Goal: Task Accomplishment & Management: Manage account settings

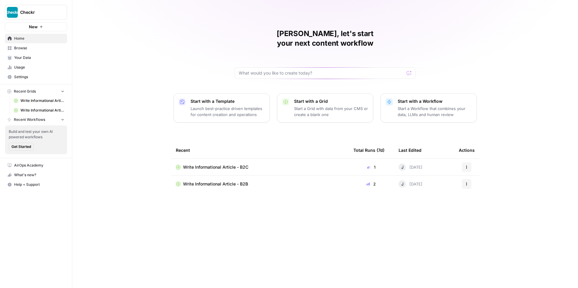
click at [24, 77] on span "Settings" at bounding box center [39, 76] width 50 height 5
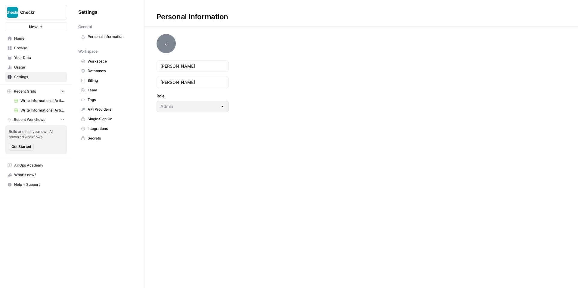
click at [103, 119] on span "Single Sign On" at bounding box center [112, 118] width 48 height 5
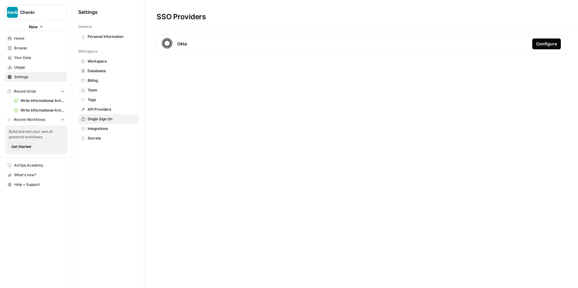
click at [556, 44] on div "Configure" at bounding box center [546, 44] width 21 height 6
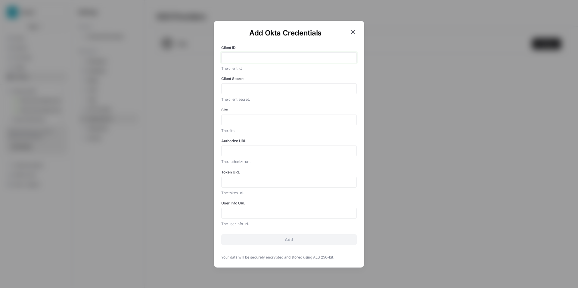
paste input "0oa17yrkzcnXrFMvz1t8"
type input "0oa17yrkzcnXrFMvz1t8"
paste input "6E1oWKfgx-h0kve9iDMamfWI6w7WX4pJVZ2FhySW20oJvfucil4E6WPq6smnYbPK"
type input "6E1oWKfgx-h0kve9iDMamfWI6w7WX4pJVZ2FhySW20oJvfucil4E6WPq6smnYbPK"
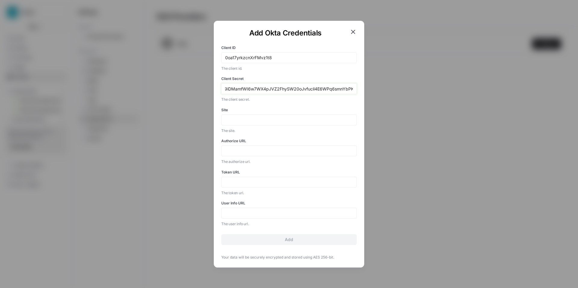
scroll to position [0, 0]
paste input "https://checkr.okta.com"
type input "https://checkr.okta.com"
paste input "https://checkr.okta.com/oauth2/v1/authorize"
type input "https://checkr.okta.com/oauth2/v1/authorize"
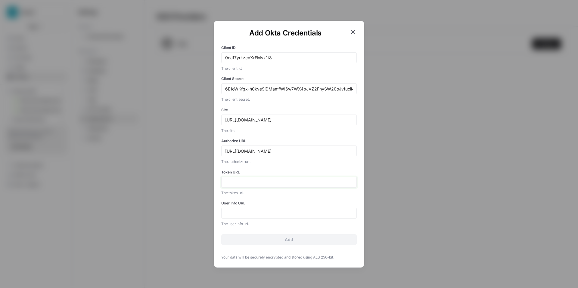
paste input "https://checkr.okta.com/oauth2/v1/token"
type input "https://checkr.okta.com/oauth2/v1/token"
paste input "https://checkr.okta.com/oauth2/v1/userinfo"
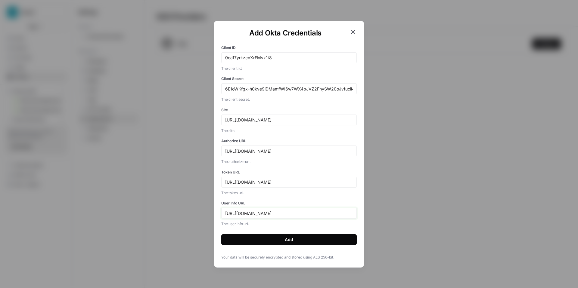
type input "https://checkr.okta.com/oauth2/v1/userinfo"
click at [299, 240] on button "Add" at bounding box center [288, 239] width 135 height 11
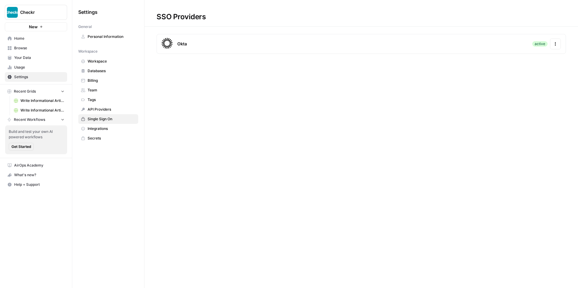
click at [23, 37] on span "Home" at bounding box center [39, 38] width 50 height 5
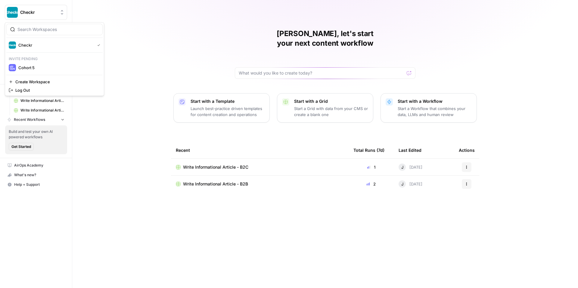
click at [55, 13] on span "Checkr" at bounding box center [38, 12] width 36 height 6
click at [140, 19] on div "Jeremy, let's start your next content workflow Start with a Template Launch bes…" at bounding box center [325, 144] width 506 height 288
click at [26, 66] on span "Usage" at bounding box center [39, 67] width 50 height 5
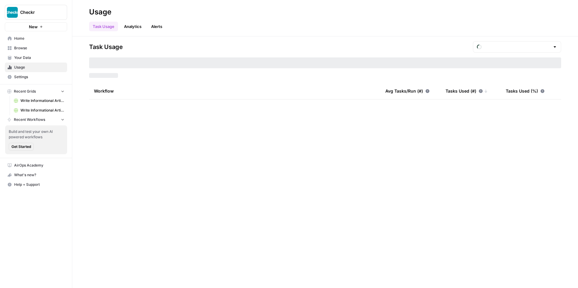
type input "August Tasks"
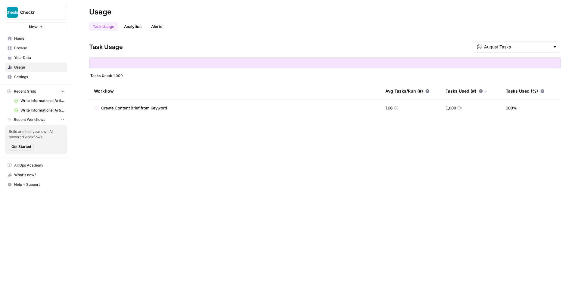
click at [28, 57] on span "Your Data" at bounding box center [39, 57] width 50 height 5
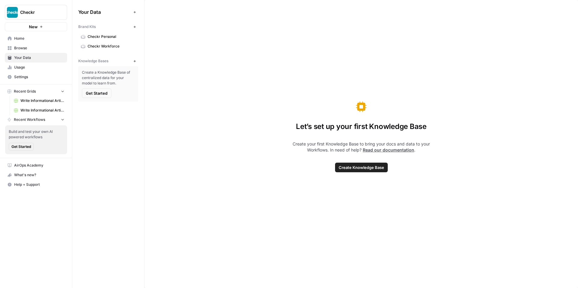
click at [26, 71] on link "Usage" at bounding box center [36, 68] width 62 height 10
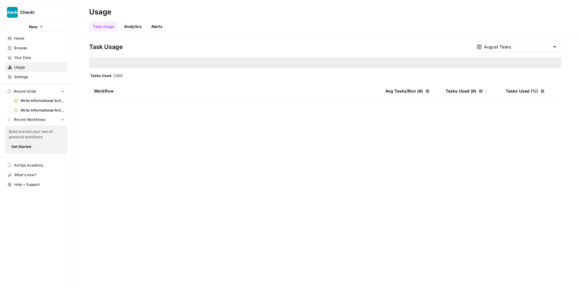
click at [26, 77] on span "Settings" at bounding box center [39, 76] width 50 height 5
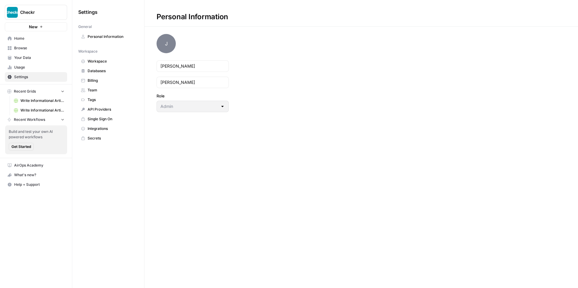
click at [105, 39] on span "Personal Information" at bounding box center [112, 36] width 48 height 5
click at [96, 72] on span "Databases" at bounding box center [112, 70] width 48 height 5
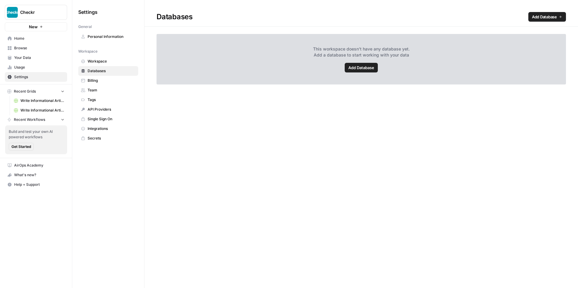
click at [103, 65] on link "Workspace" at bounding box center [108, 62] width 60 height 10
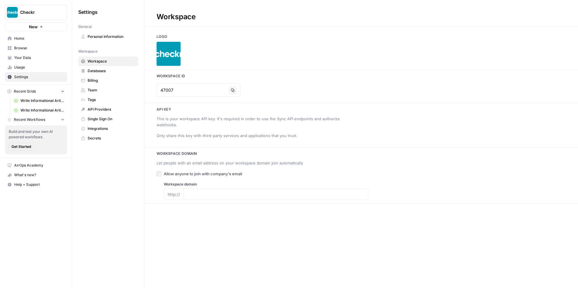
type input "www.checkr.com"
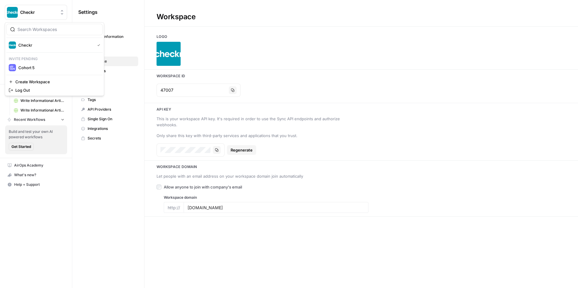
click at [19, 10] on button "Checkr" at bounding box center [36, 12] width 62 height 15
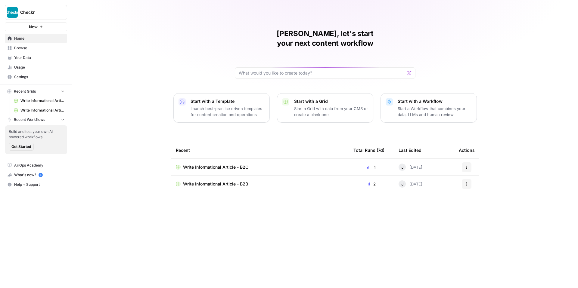
click at [39, 78] on span "Settings" at bounding box center [39, 76] width 50 height 5
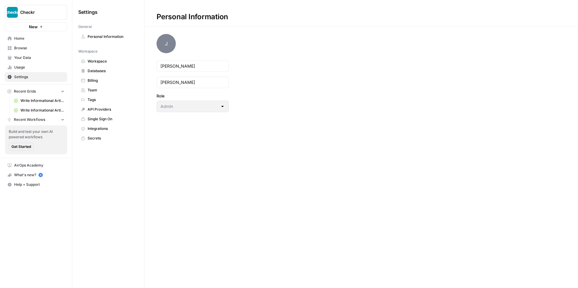
click at [105, 39] on span "Personal Information" at bounding box center [112, 36] width 48 height 5
click at [96, 73] on span "Databases" at bounding box center [112, 70] width 48 height 5
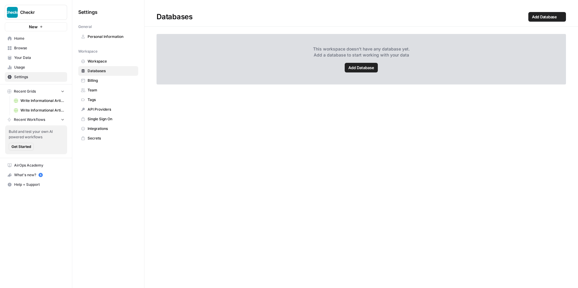
click at [98, 63] on span "Workspace" at bounding box center [112, 61] width 48 height 5
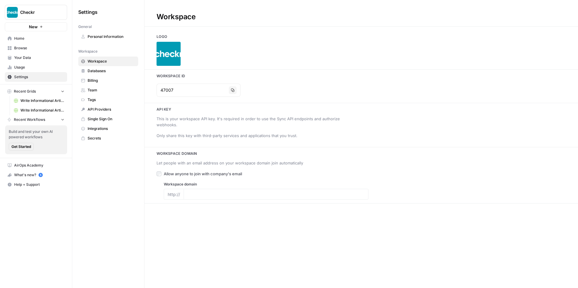
type input "[DOMAIN_NAME]"
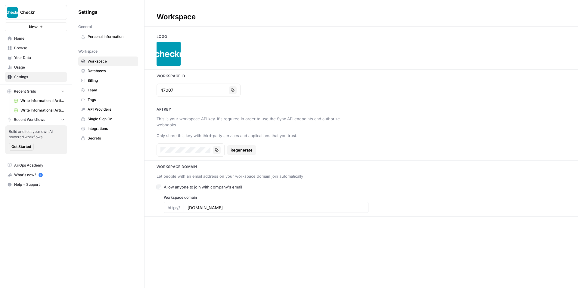
click at [97, 87] on link "Team" at bounding box center [108, 90] width 60 height 10
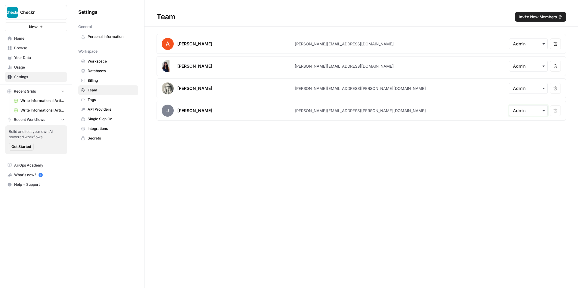
click at [526, 112] on input "text" at bounding box center [528, 111] width 31 height 6
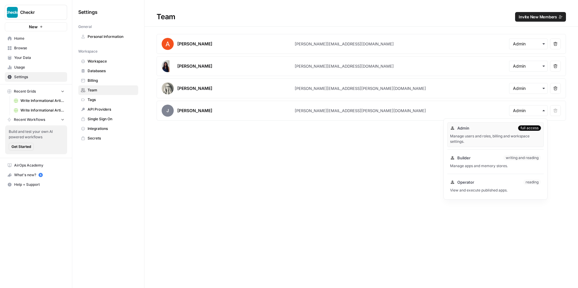
click at [380, 155] on div "Team Invite New Members Abdullahi Elmi elmi@airops.com Remove user Melanie Dell…" at bounding box center [360, 144] width 433 height 288
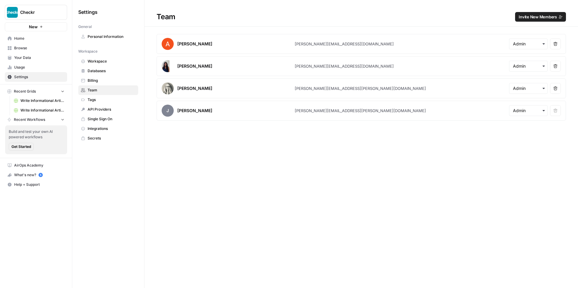
click at [106, 105] on link "API Providers" at bounding box center [108, 110] width 60 height 10
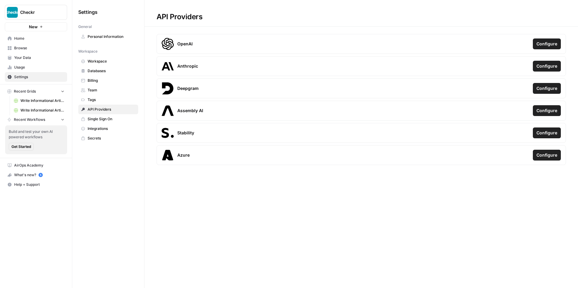
click at [98, 98] on span "Tags" at bounding box center [112, 99] width 48 height 5
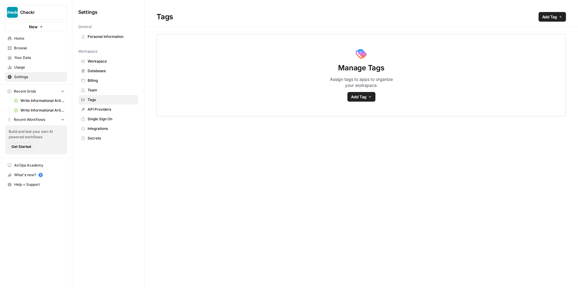
click at [98, 116] on span "Single Sign On" at bounding box center [112, 118] width 48 height 5
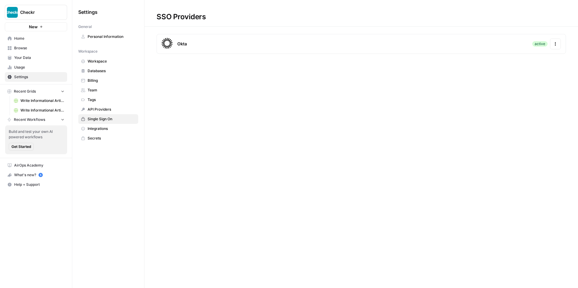
click at [99, 126] on link "Integrations" at bounding box center [108, 129] width 60 height 10
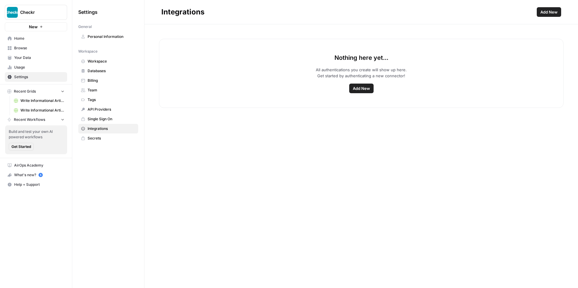
click at [99, 120] on span "Single Sign On" at bounding box center [112, 118] width 48 height 5
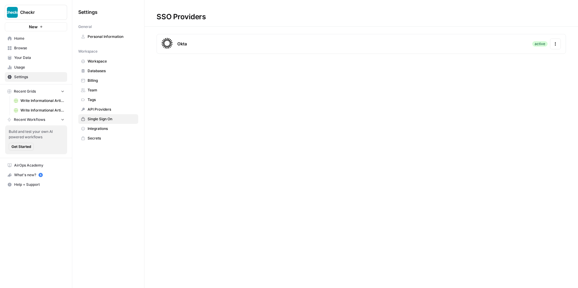
click at [34, 39] on span "Home" at bounding box center [39, 38] width 50 height 5
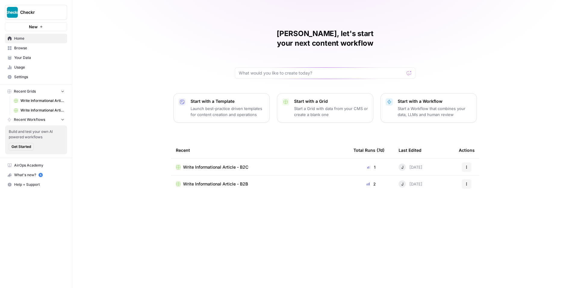
click at [30, 185] on span "Help + Support" at bounding box center [39, 184] width 50 height 5
click at [22, 63] on link "Usage" at bounding box center [36, 68] width 62 height 10
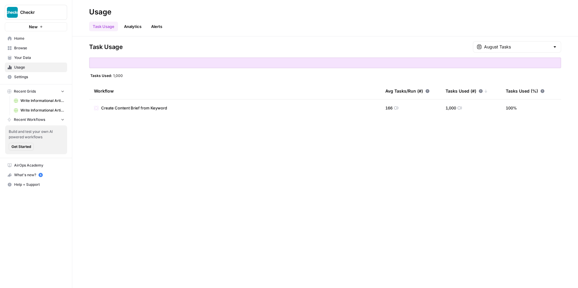
click at [24, 58] on span "Your Data" at bounding box center [39, 57] width 50 height 5
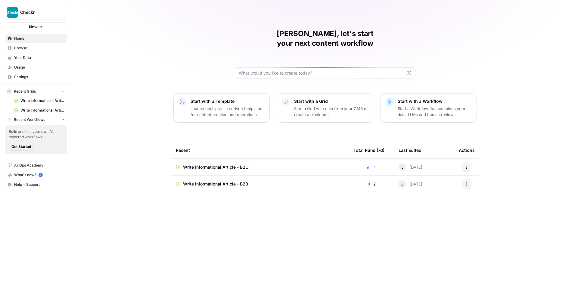
click at [26, 78] on span "Settings" at bounding box center [39, 76] width 50 height 5
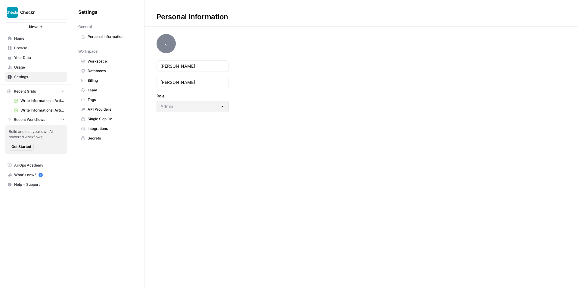
click at [107, 39] on span "Personal Information" at bounding box center [112, 36] width 48 height 5
click at [99, 59] on span "Workspace" at bounding box center [112, 61] width 48 height 5
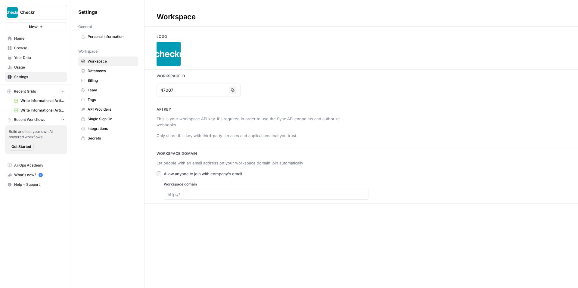
type input "[DOMAIN_NAME]"
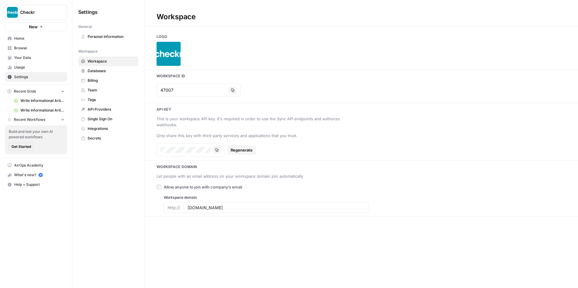
click at [100, 71] on span "Databases" at bounding box center [112, 70] width 48 height 5
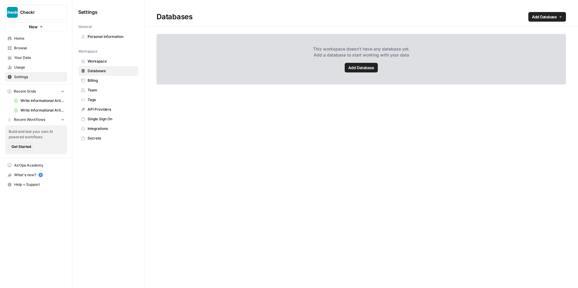
click at [104, 81] on span "Billing" at bounding box center [112, 80] width 48 height 5
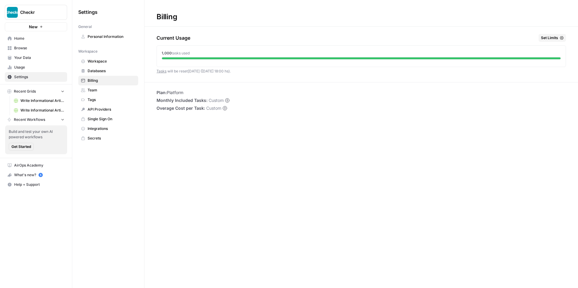
click at [101, 89] on span "Team" at bounding box center [112, 90] width 48 height 5
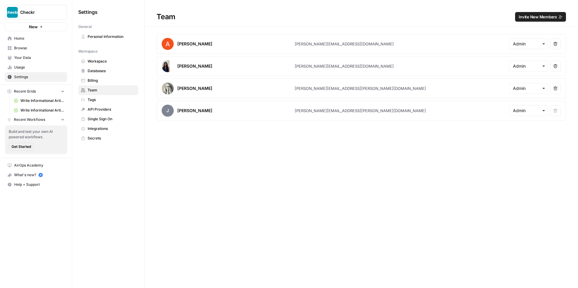
click at [101, 102] on span "Tags" at bounding box center [112, 99] width 48 height 5
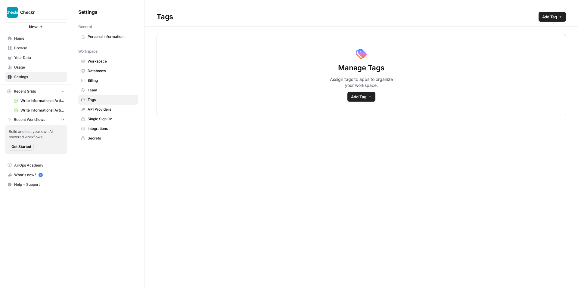
click at [98, 92] on span "Team" at bounding box center [112, 90] width 48 height 5
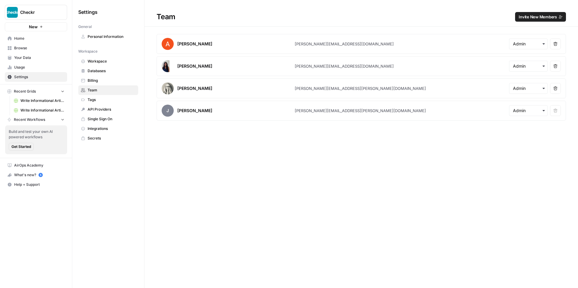
click at [163, 110] on span "J" at bounding box center [168, 111] width 12 height 12
click at [222, 113] on div "J Jeremy Alderman" at bounding box center [228, 111] width 133 height 12
click at [198, 110] on div "Jeremy Alderman" at bounding box center [194, 111] width 35 height 6
click at [100, 101] on span "Tags" at bounding box center [112, 99] width 48 height 5
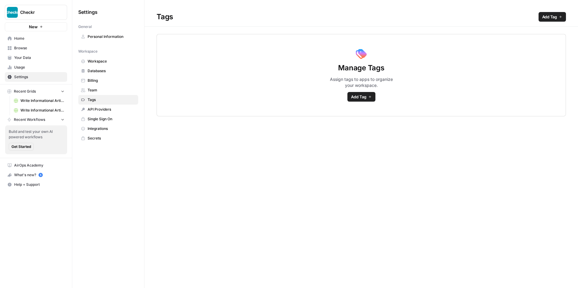
click at [101, 108] on span "API Providers" at bounding box center [112, 109] width 48 height 5
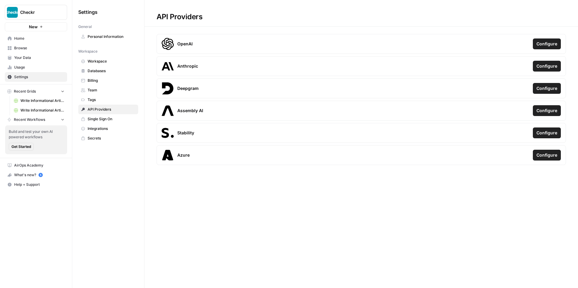
click at [102, 117] on span "Single Sign On" at bounding box center [112, 118] width 48 height 5
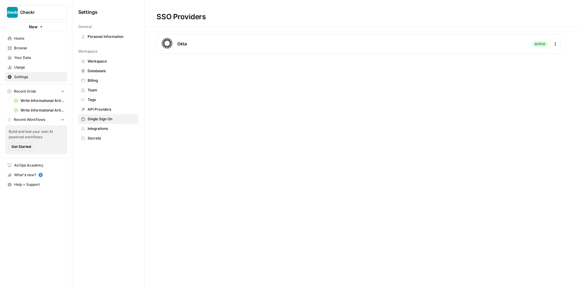
click at [103, 127] on span "Integrations" at bounding box center [112, 128] width 48 height 5
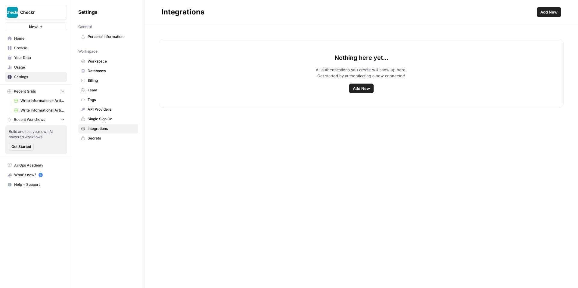
click at [100, 136] on span "Secrets" at bounding box center [112, 138] width 48 height 5
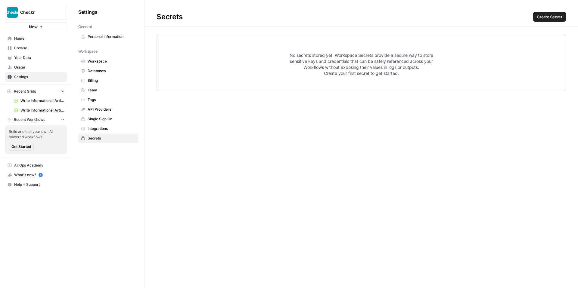
click at [101, 122] on link "Single Sign On" at bounding box center [108, 119] width 60 height 10
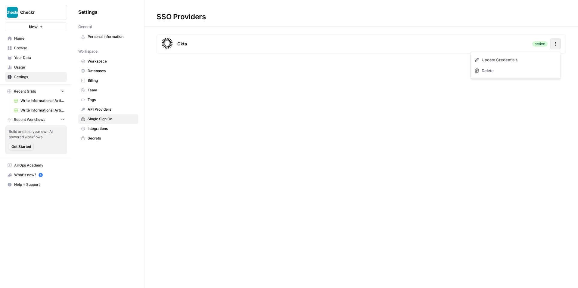
click at [553, 42] on button "Actions" at bounding box center [555, 44] width 11 height 11
drag, startPoint x: 344, startPoint y: 88, endPoint x: 246, endPoint y: 103, distance: 99.3
click at [343, 88] on div "SSO Providers Okta active Actions" at bounding box center [360, 144] width 433 height 288
click at [32, 165] on span "AirOps Academy" at bounding box center [39, 165] width 50 height 5
click at [26, 39] on span "Home" at bounding box center [39, 38] width 50 height 5
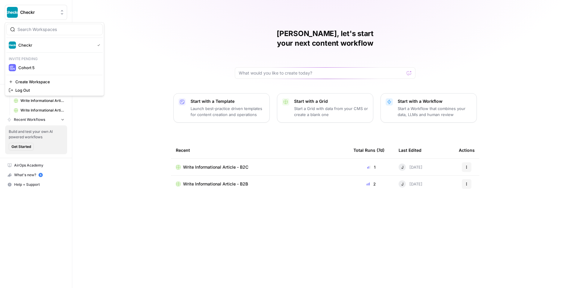
click at [37, 12] on span "Checkr" at bounding box center [38, 12] width 36 height 6
click at [23, 89] on span "Log Out" at bounding box center [56, 90] width 82 height 6
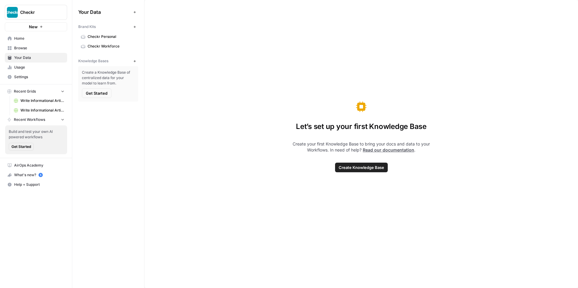
click at [32, 38] on span "Home" at bounding box center [39, 38] width 50 height 5
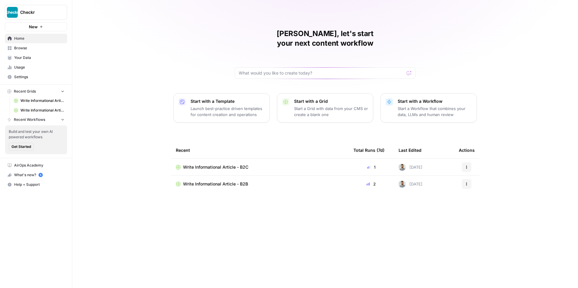
click at [31, 76] on span "Settings" at bounding box center [39, 76] width 50 height 5
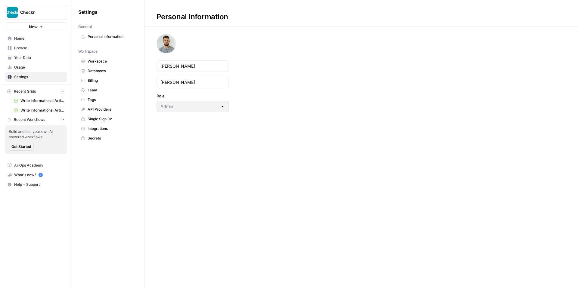
click at [107, 37] on span "Personal Information" at bounding box center [112, 36] width 48 height 5
click at [100, 88] on span "Team" at bounding box center [112, 90] width 48 height 5
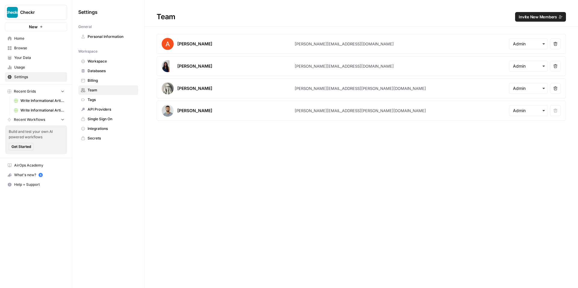
click at [29, 39] on span "Home" at bounding box center [39, 38] width 50 height 5
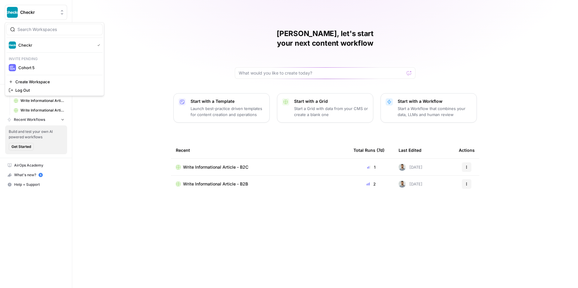
click at [41, 17] on button "Checkr" at bounding box center [36, 12] width 62 height 15
click at [42, 88] on span "Log Out" at bounding box center [56, 90] width 82 height 6
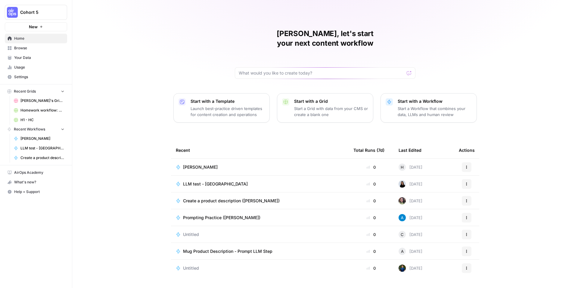
click at [36, 13] on span "Cohort 5" at bounding box center [38, 12] width 36 height 6
click at [34, 54] on span "Checkr" at bounding box center [57, 55] width 79 height 6
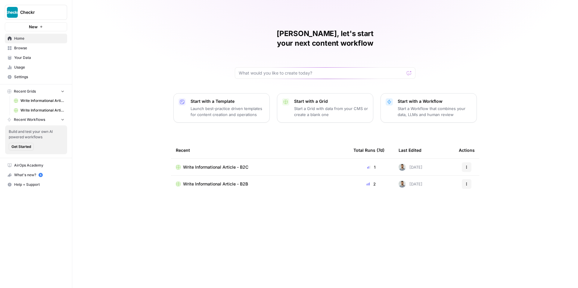
click at [34, 40] on span "Home" at bounding box center [39, 38] width 50 height 5
click at [34, 13] on span "Checkr" at bounding box center [38, 12] width 36 height 6
click at [26, 55] on span "Cohort 5" at bounding box center [57, 55] width 79 height 6
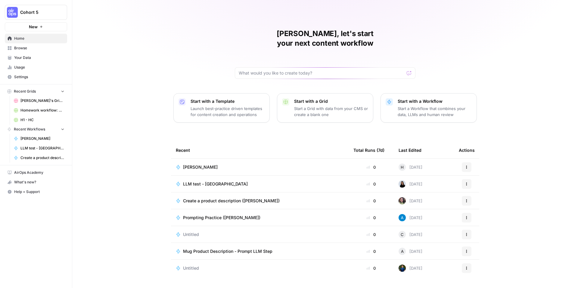
click at [30, 10] on span "Cohort 5" at bounding box center [38, 12] width 36 height 6
click at [30, 45] on span "Cohort 5" at bounding box center [55, 45] width 74 height 6
click at [30, 45] on span "Browse" at bounding box center [39, 47] width 50 height 5
click at [36, 15] on span "Cohort 5" at bounding box center [38, 12] width 36 height 6
click at [35, 55] on span "Checkr" at bounding box center [57, 55] width 79 height 6
